Goal: Task Accomplishment & Management: Manage account settings

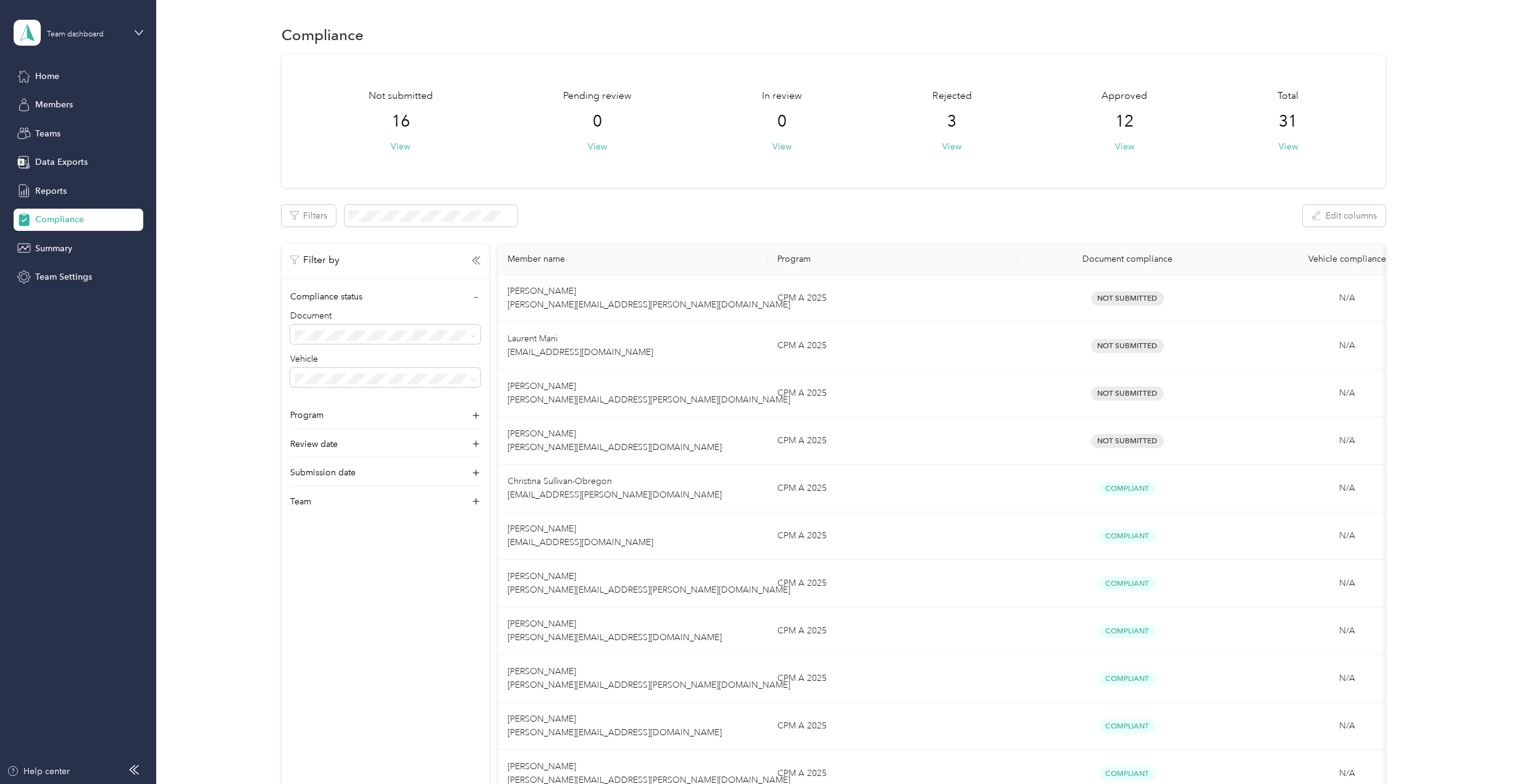
scroll to position [586, 0]
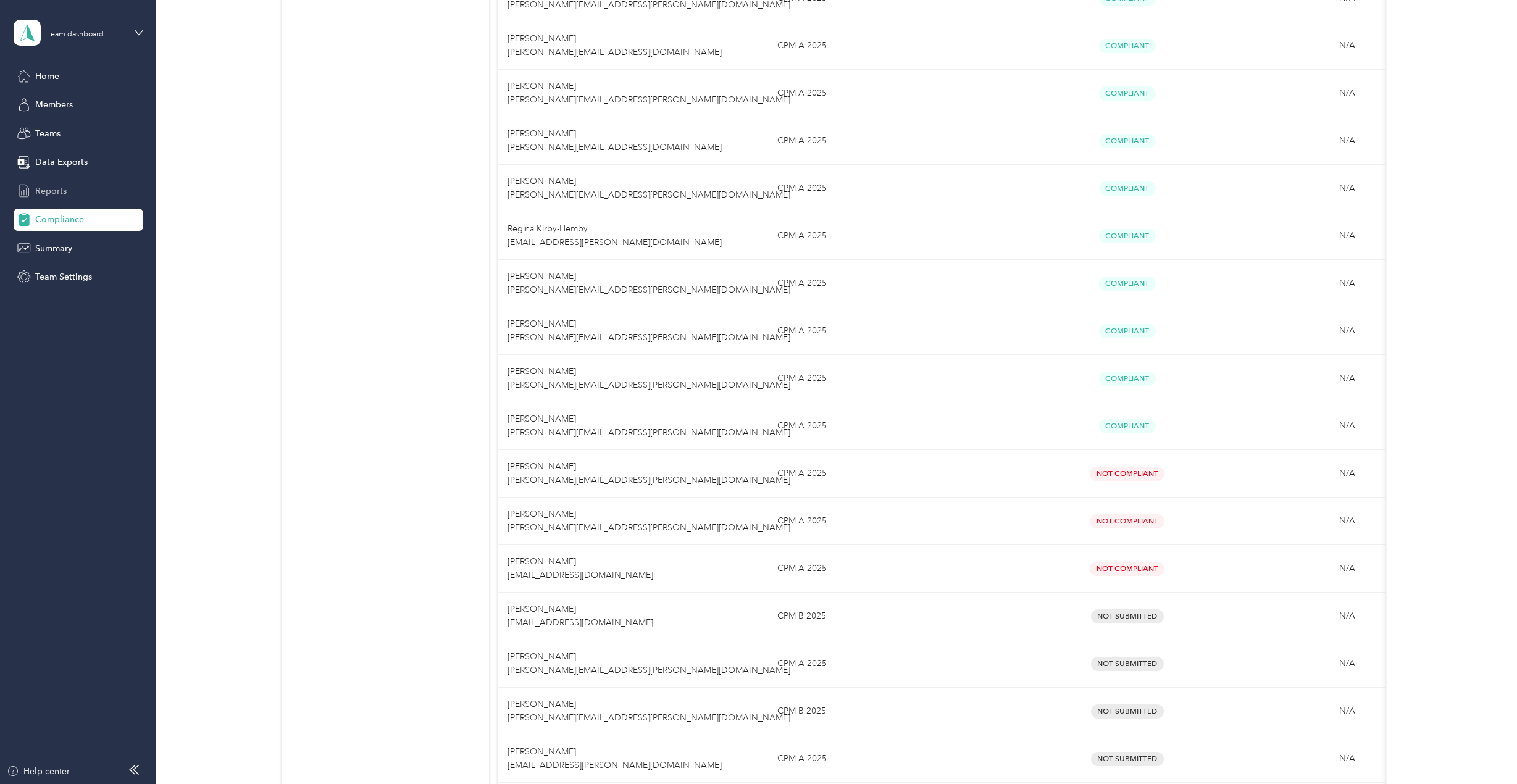
click at [100, 192] on div "Reports" at bounding box center [78, 191] width 130 height 22
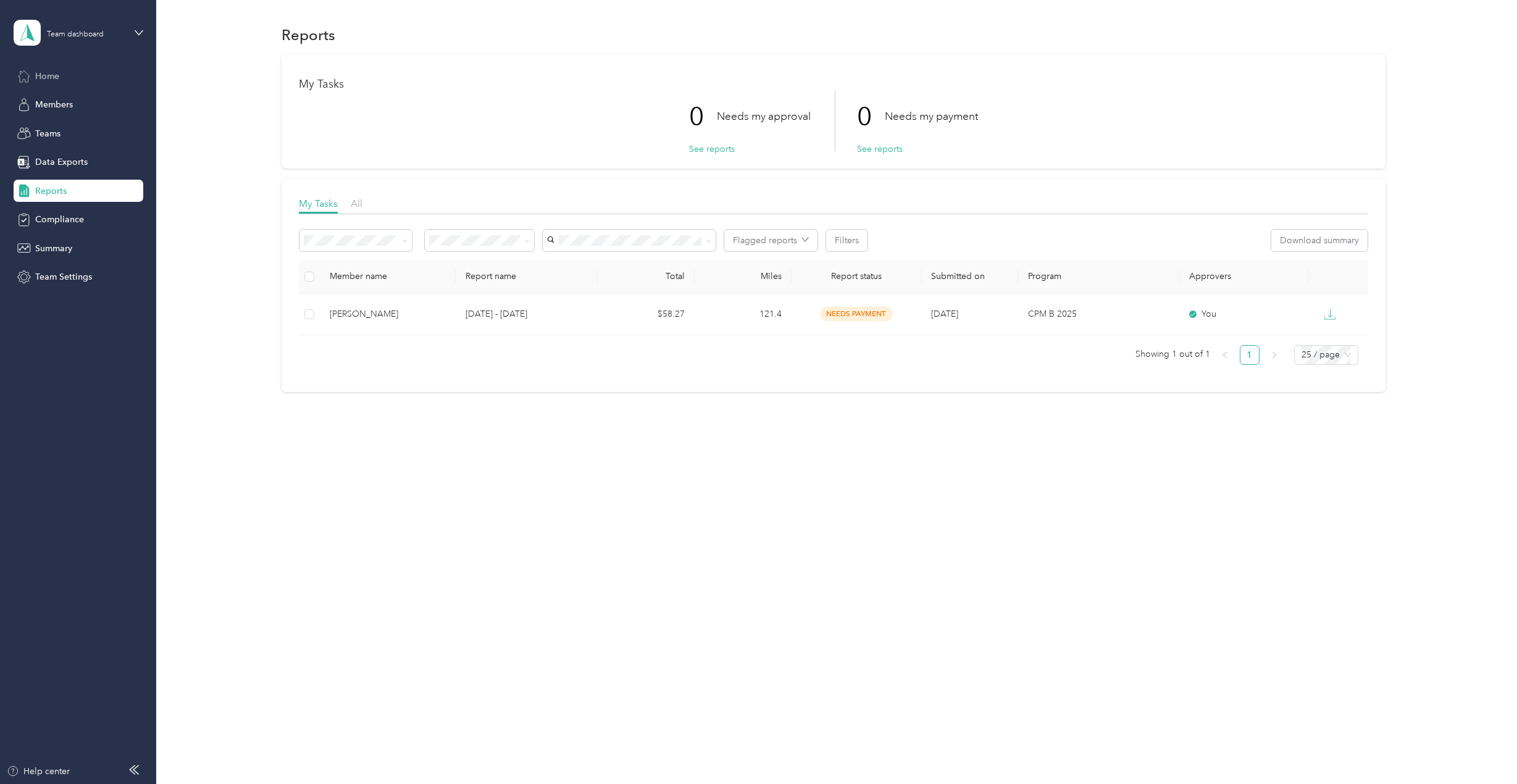
click at [42, 73] on span "Home" at bounding box center [47, 75] width 24 height 13
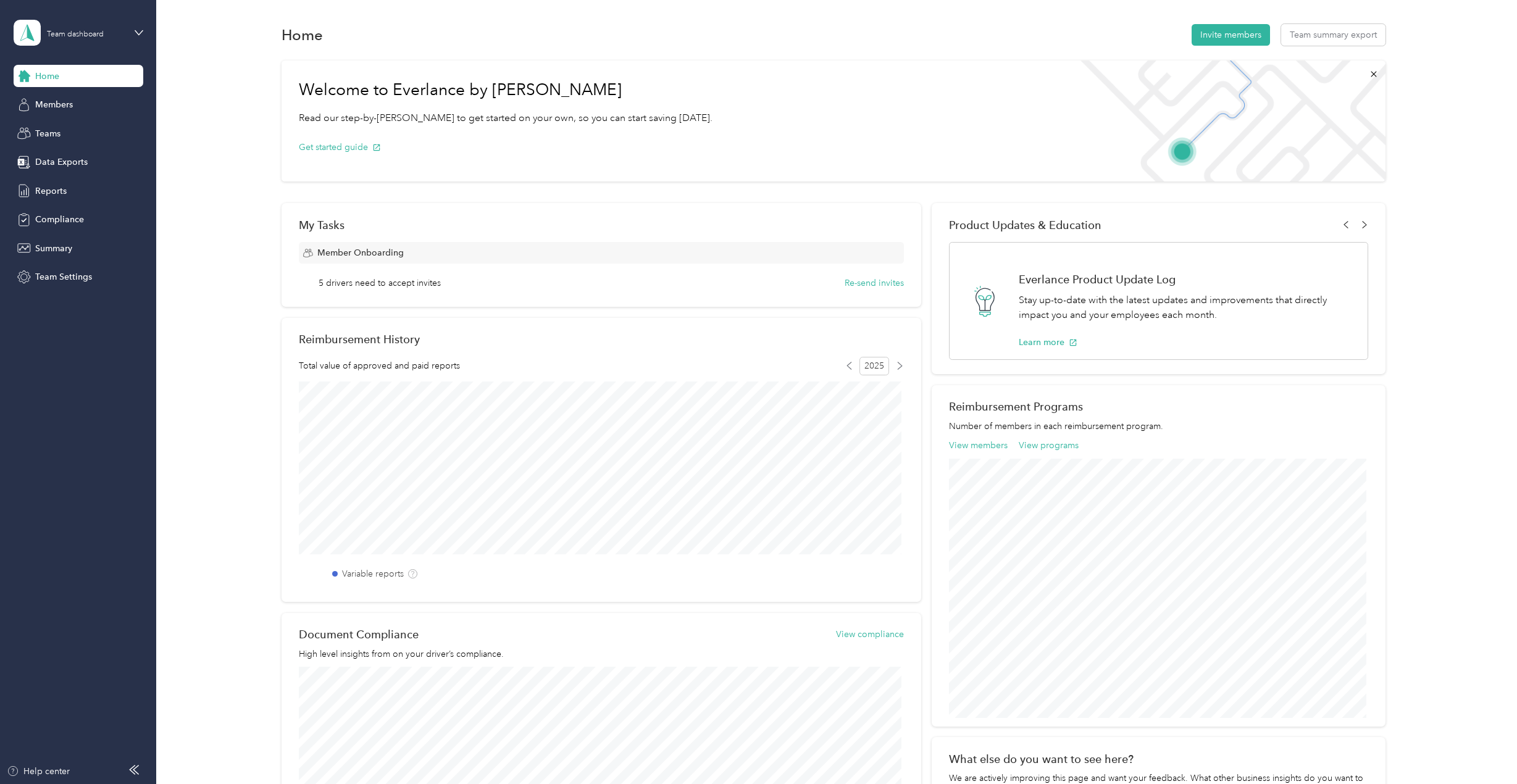
click at [770, 294] on div "My Tasks Member Onboarding 5 drivers need to accept invites Re-send invites" at bounding box center [600, 255] width 639 height 104
click at [871, 286] on button "Re-send invites" at bounding box center [875, 282] width 60 height 13
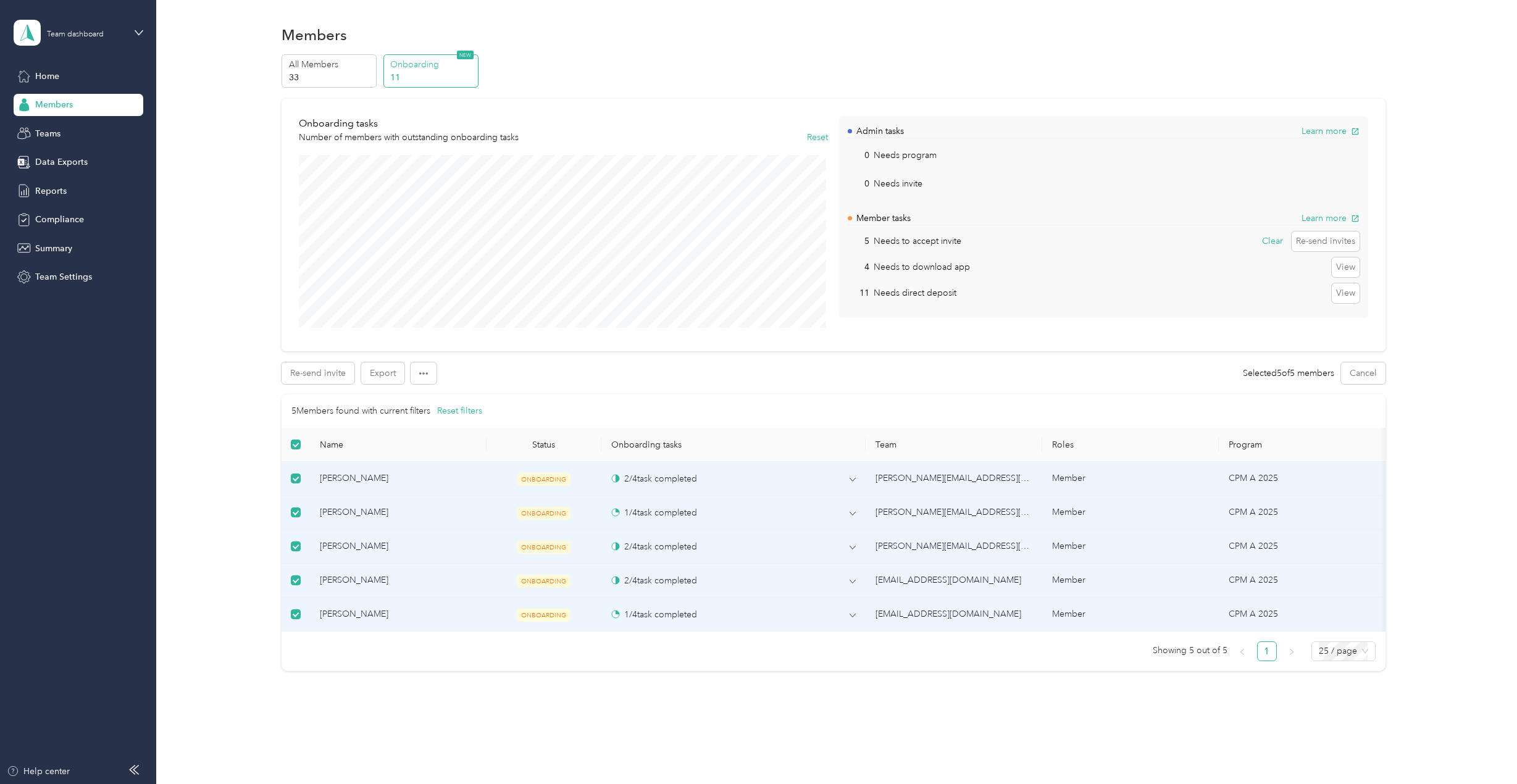
click at [541, 367] on div "Re-send invite Export Selected 5 of 5 members Cancel" at bounding box center [832, 373] width 1103 height 21
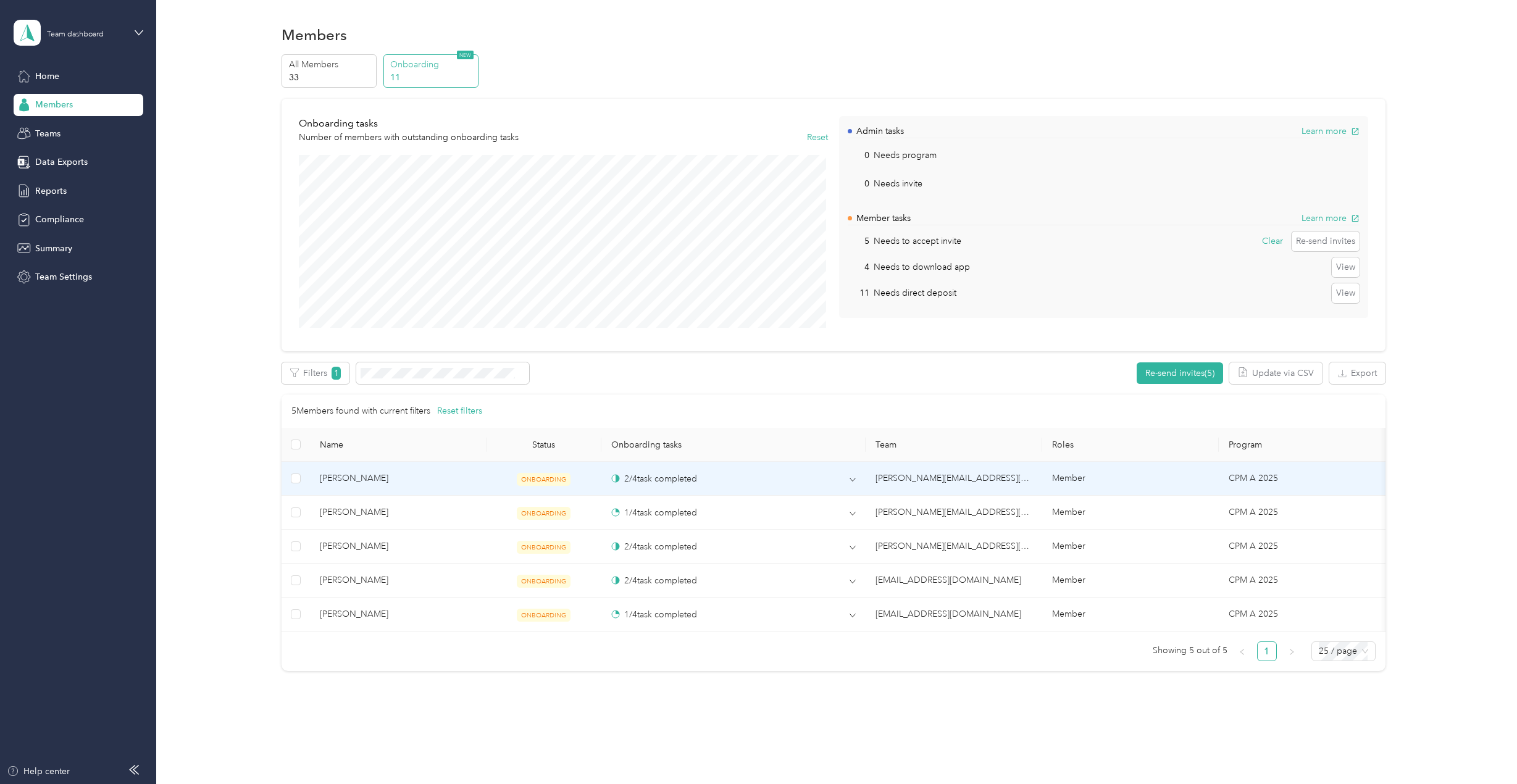
click at [561, 481] on span "ONBOARDING" at bounding box center [543, 479] width 54 height 13
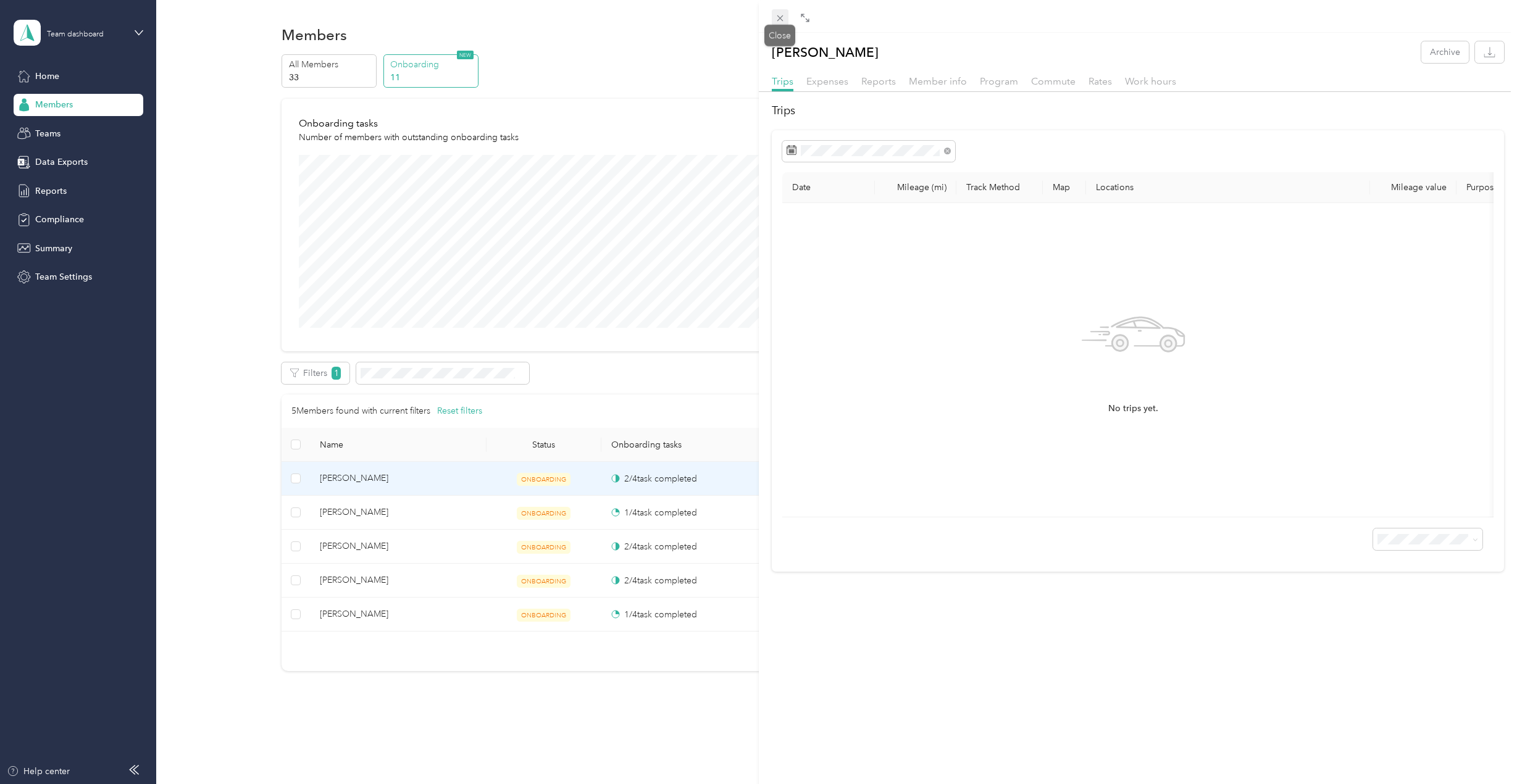
drag, startPoint x: 781, startPoint y: 21, endPoint x: 806, endPoint y: 66, distance: 51.5
click at [780, 21] on icon at bounding box center [779, 17] width 11 height 11
